Goal: Find specific page/section: Find specific page/section

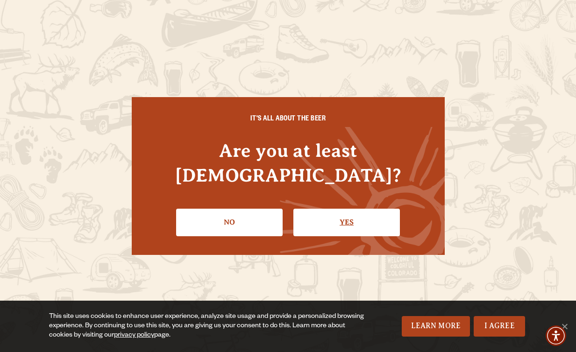
click at [346, 213] on link "Yes" at bounding box center [346, 222] width 107 height 27
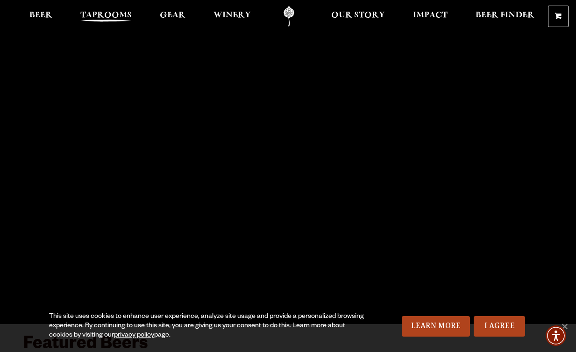
click at [106, 16] on span "Taprooms" at bounding box center [105, 15] width 51 height 7
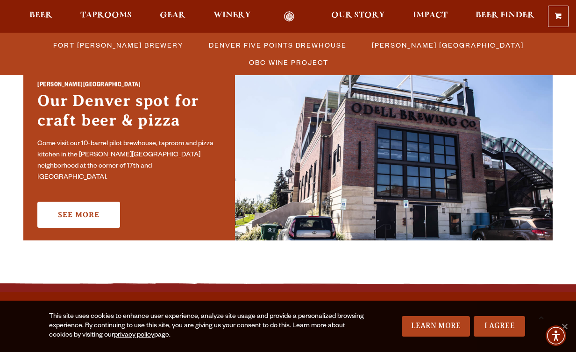
scroll to position [678, 0]
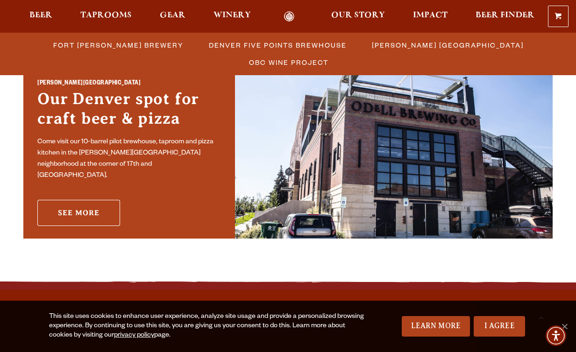
click at [81, 212] on link "See More" at bounding box center [78, 213] width 83 height 26
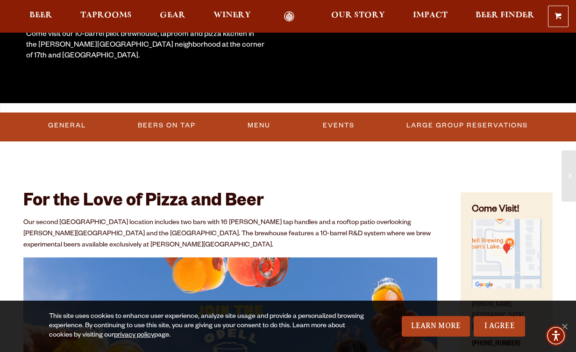
scroll to position [222, 0]
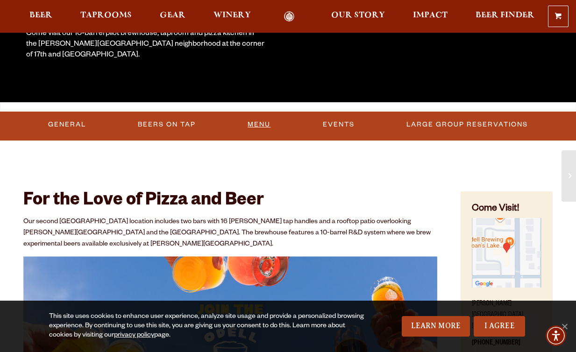
click at [252, 130] on link "Menu" at bounding box center [259, 124] width 30 height 21
